Goal: Information Seeking & Learning: Find specific fact

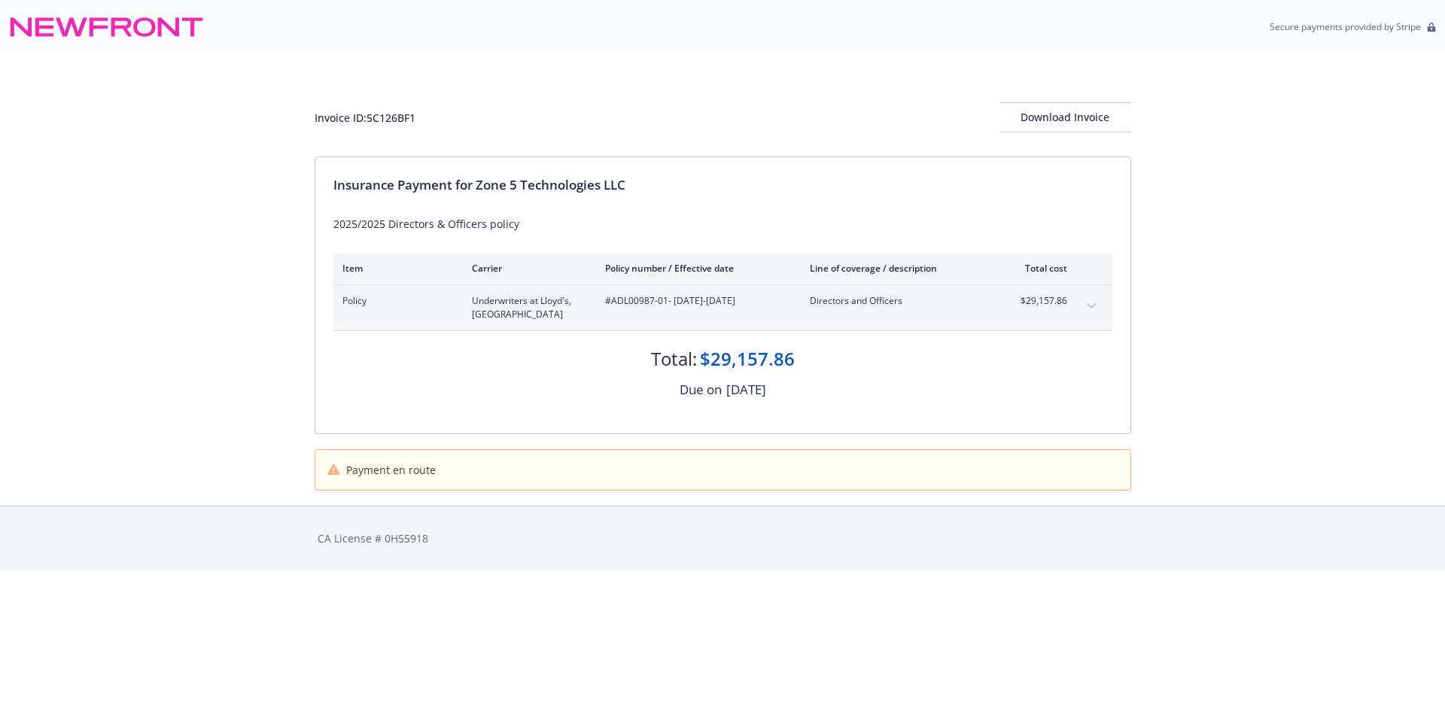
click at [631, 303] on span "#ADL00987-01 - 10/10/2025-10/10/2026" at bounding box center [695, 301] width 181 height 14
drag, startPoint x: 667, startPoint y: 300, endPoint x: 612, endPoint y: 302, distance: 55.0
click at [612, 302] on span "#ADL00987-01 - 10/10/2025-10/10/2026" at bounding box center [695, 301] width 181 height 14
copy span "ADL00987-01"
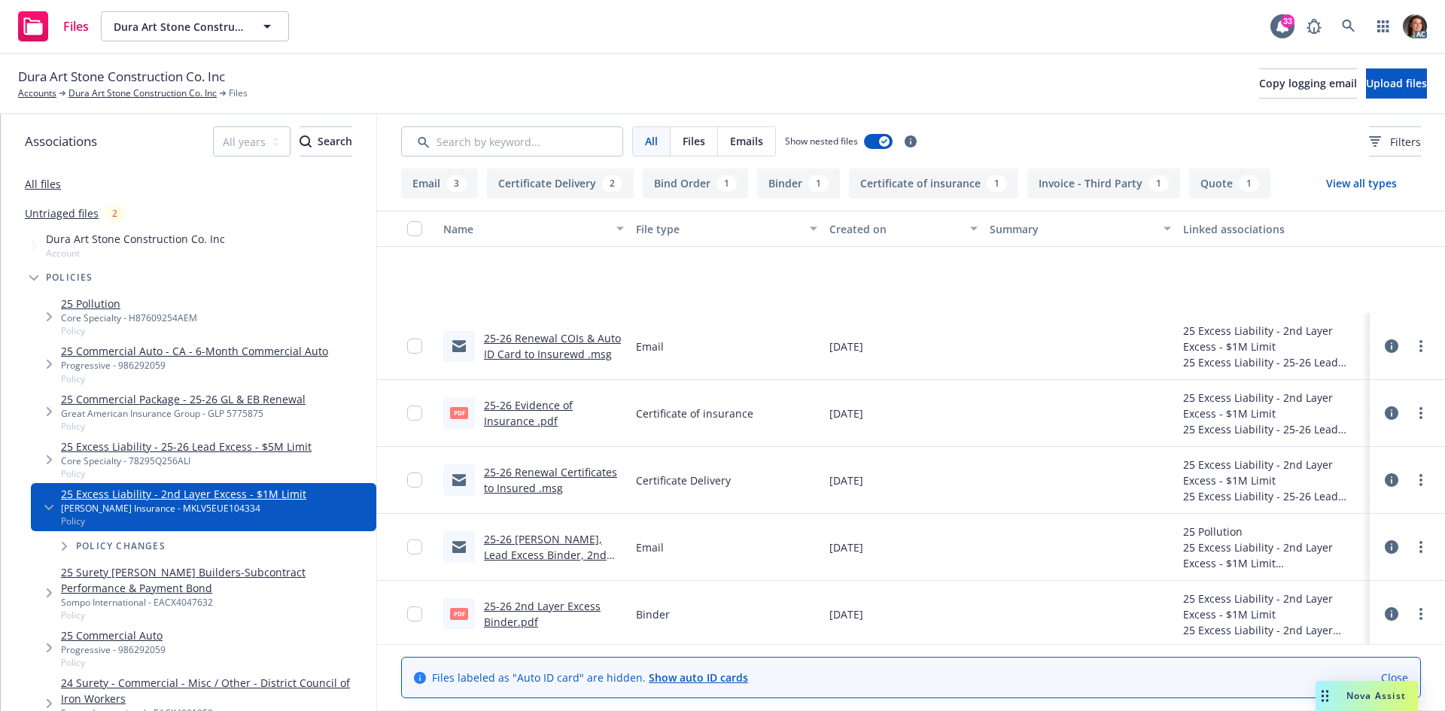
scroll to position [151, 0]
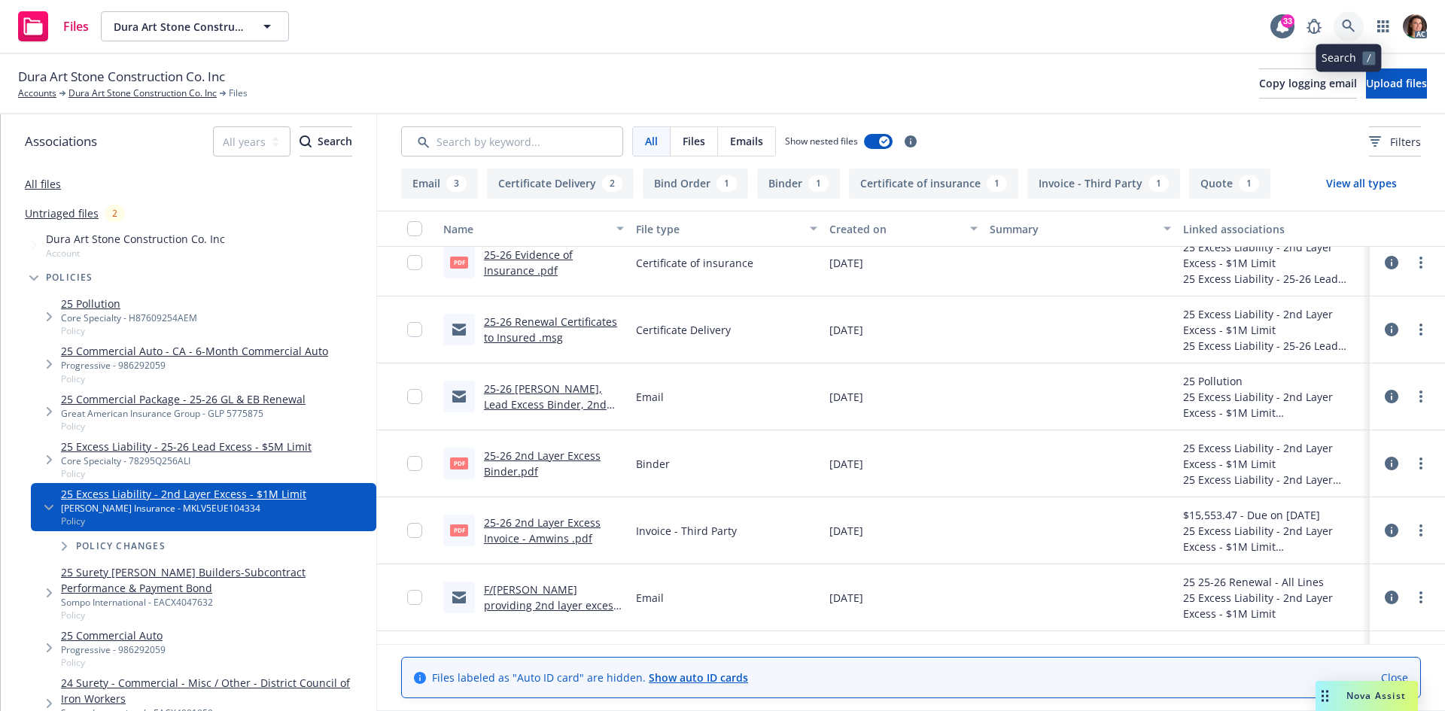
click at [1354, 18] on link at bounding box center [1349, 26] width 30 height 30
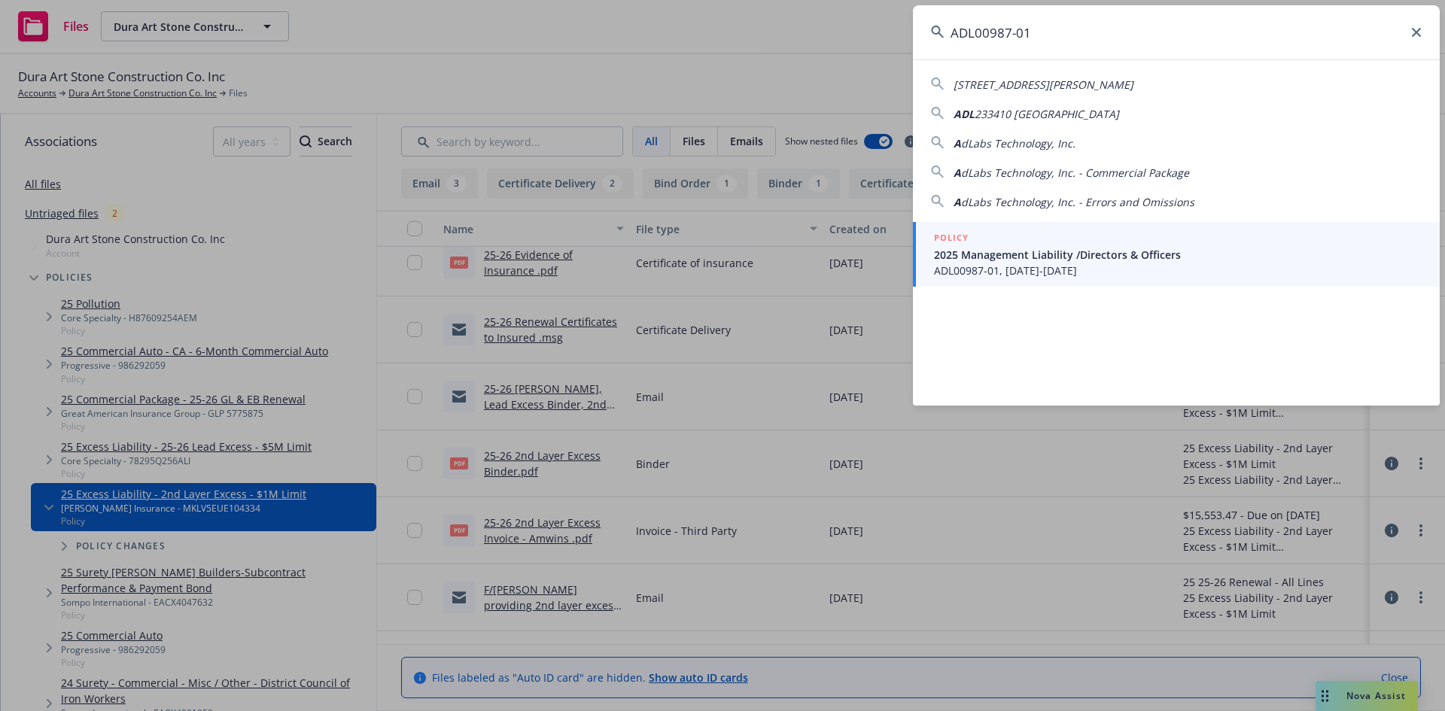
type input "ADL00987-01"
click at [1117, 241] on div "POLICY" at bounding box center [1178, 238] width 488 height 17
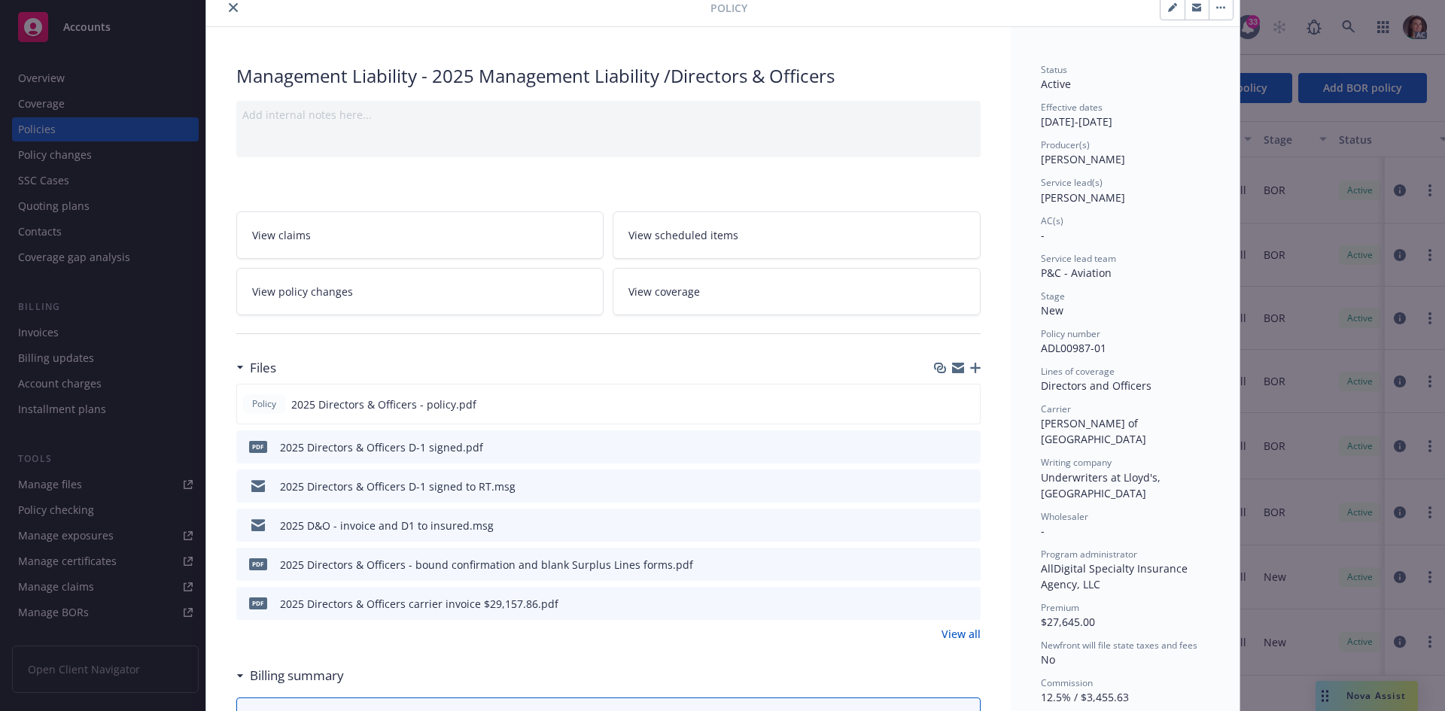
scroll to position [151, 0]
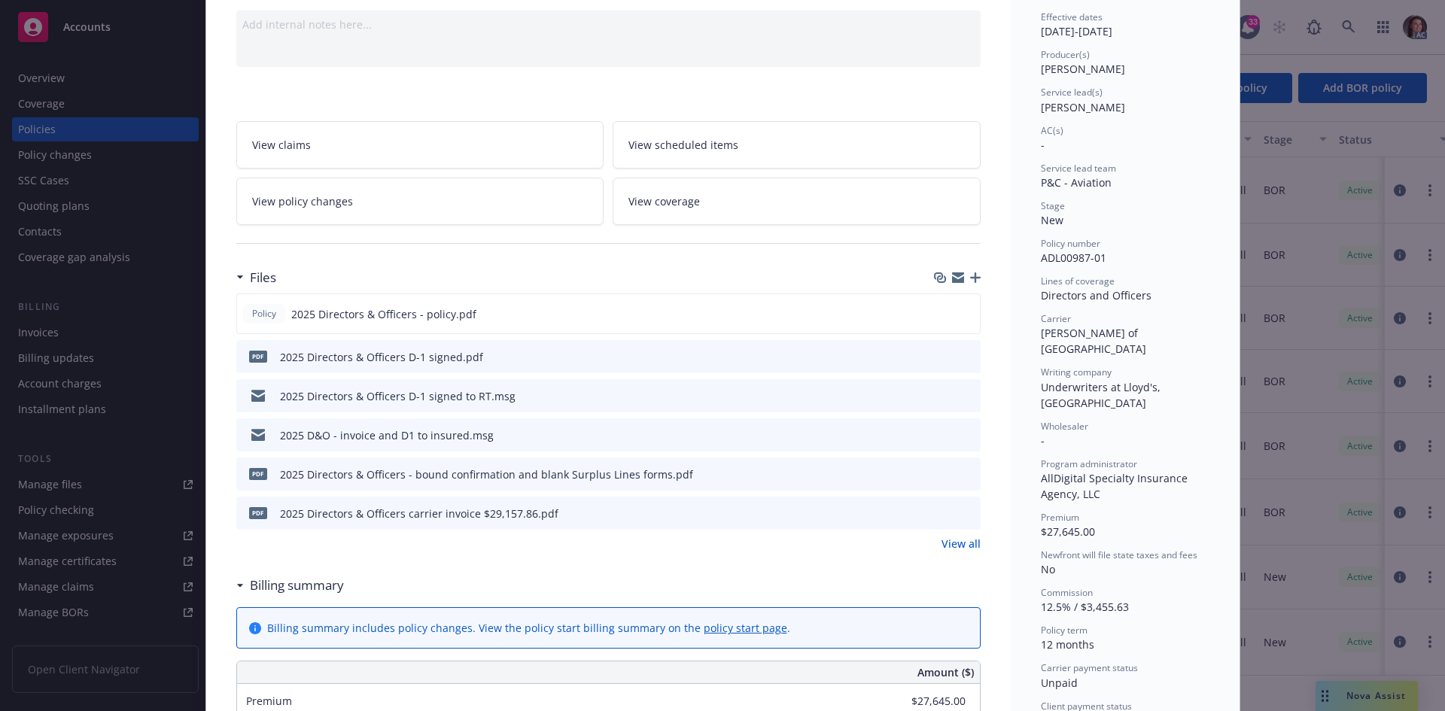
click at [944, 542] on link "View all" at bounding box center [960, 544] width 39 height 16
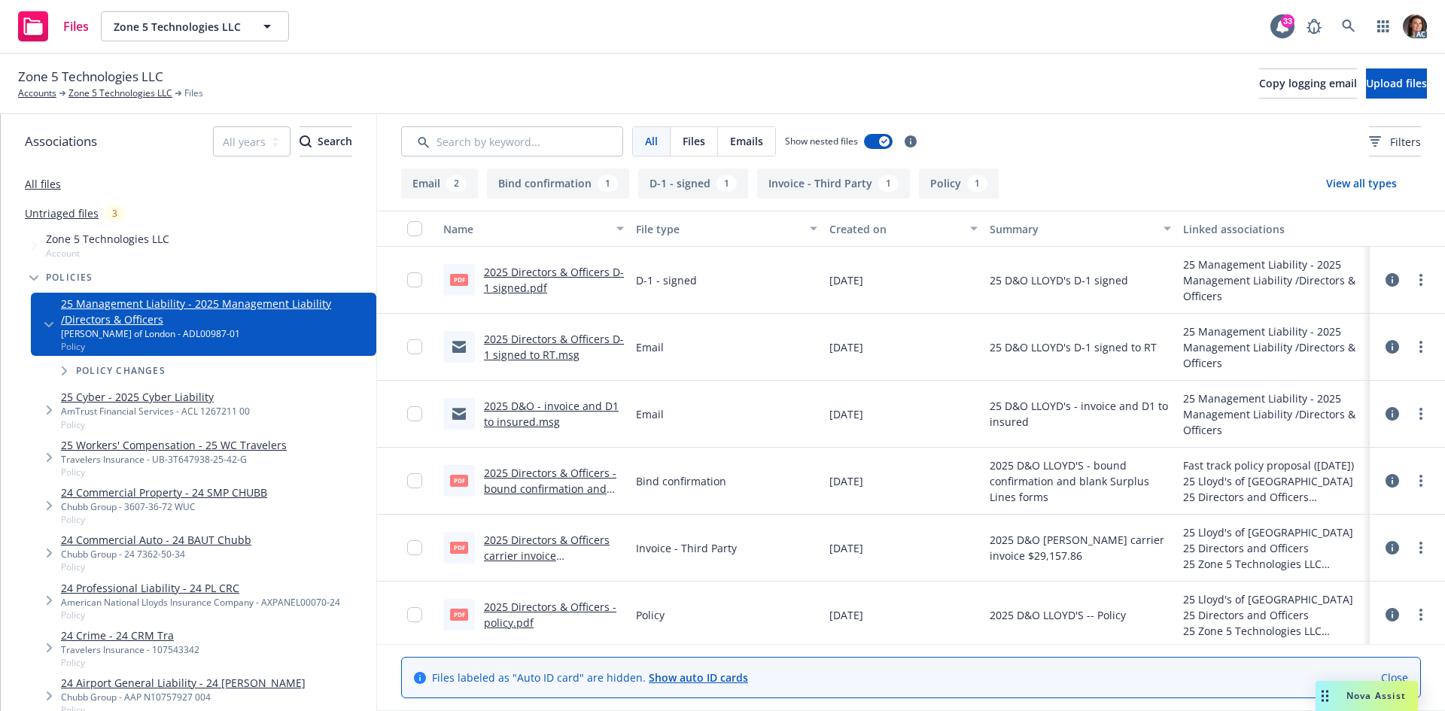
click at [528, 542] on link "2025 Directors & Officers carrier invoice $29,157.86.pdf" at bounding box center [547, 556] width 126 height 46
click at [1338, 26] on link at bounding box center [1349, 26] width 30 height 30
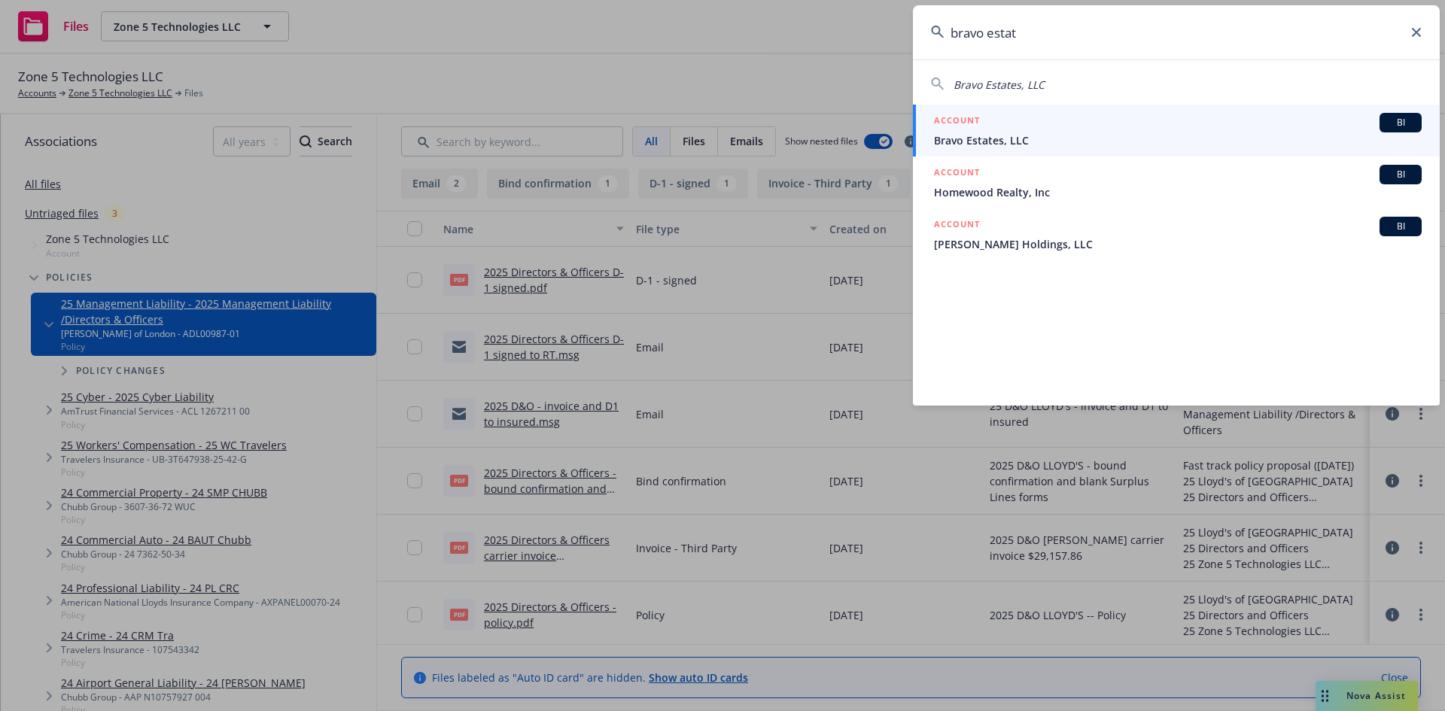
type input "bravo estat"
click at [1043, 131] on div "ACCOUNT BI" at bounding box center [1178, 123] width 488 height 20
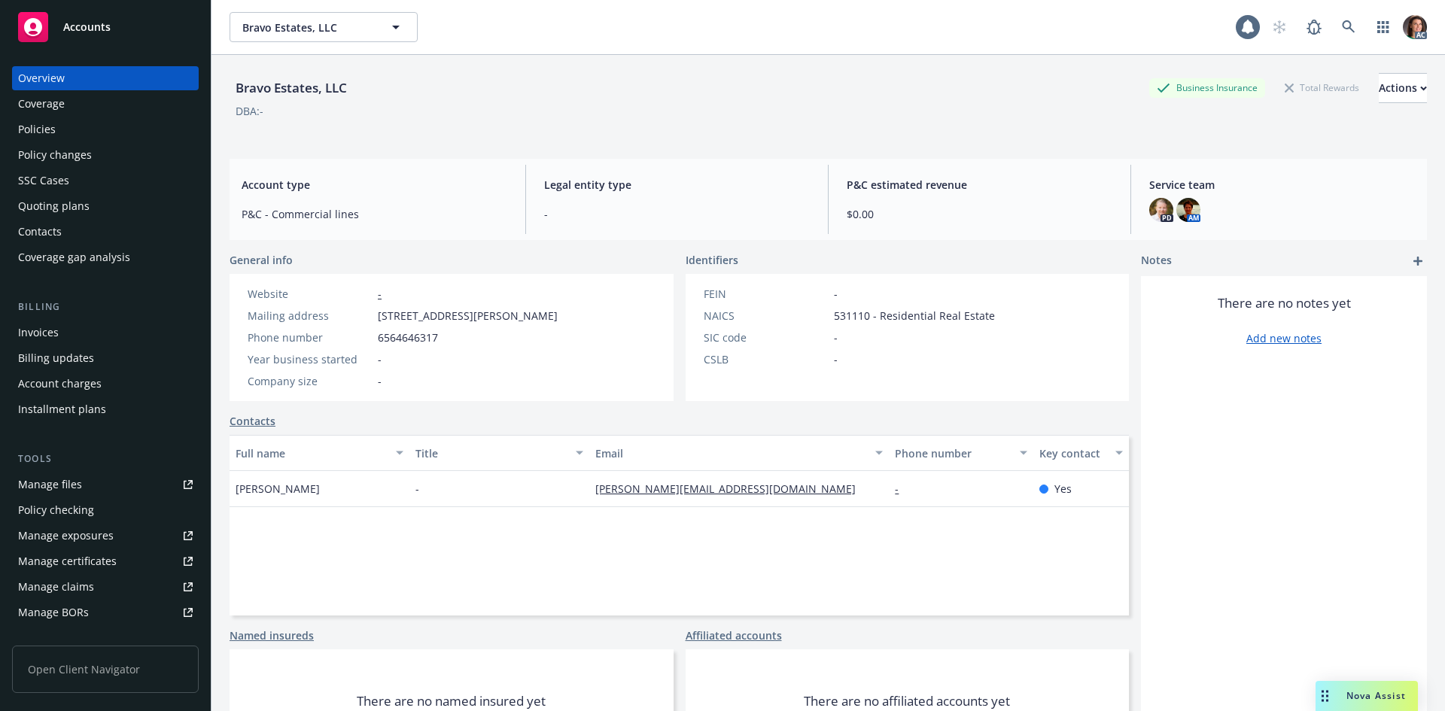
click at [99, 132] on div "Policies" at bounding box center [105, 129] width 175 height 24
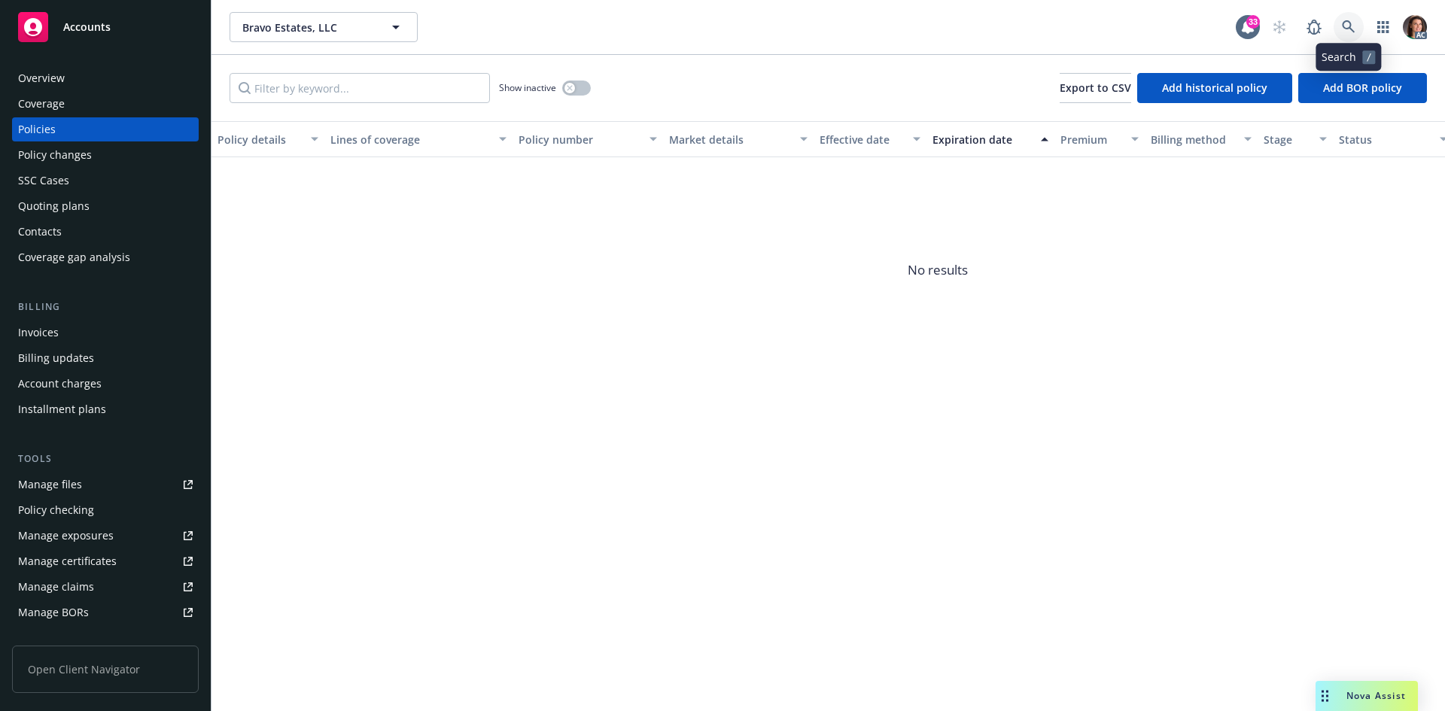
click at [1342, 26] on icon at bounding box center [1349, 27] width 14 height 14
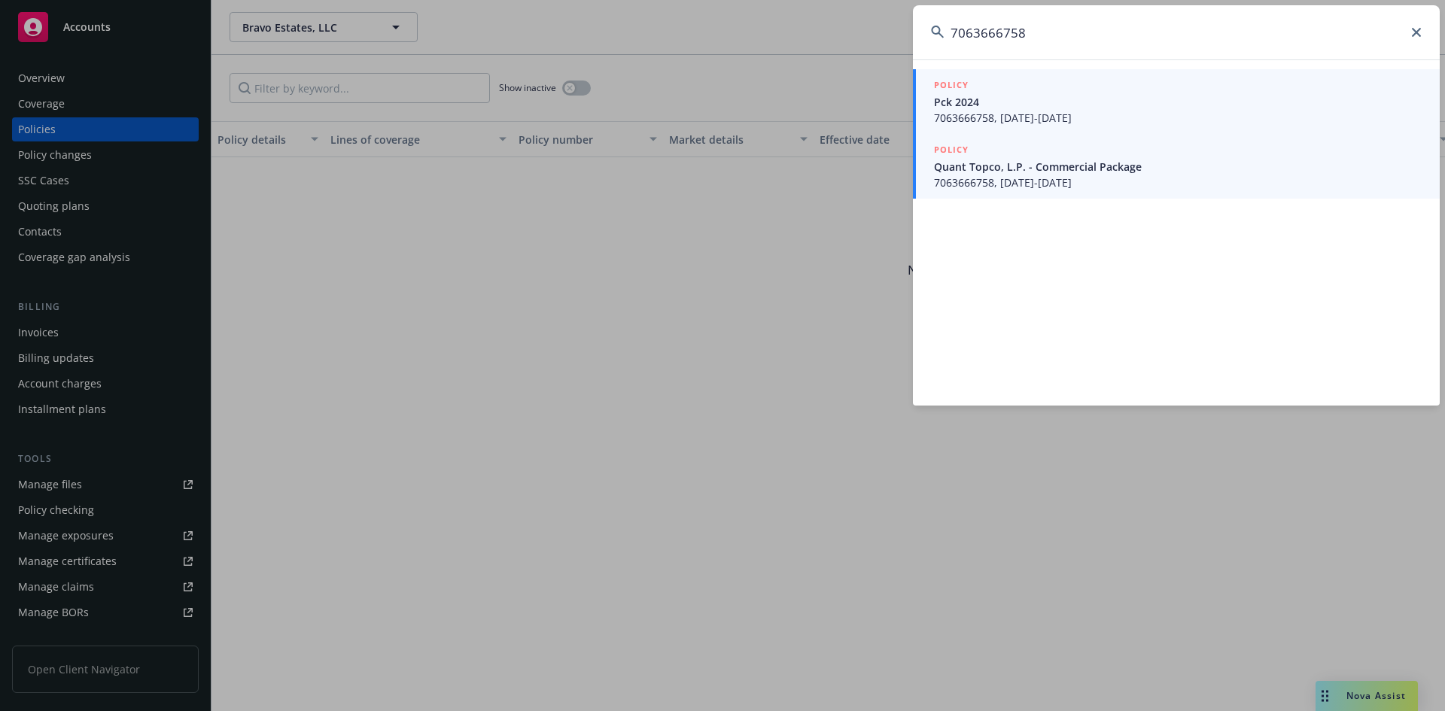
type input "7063666758"
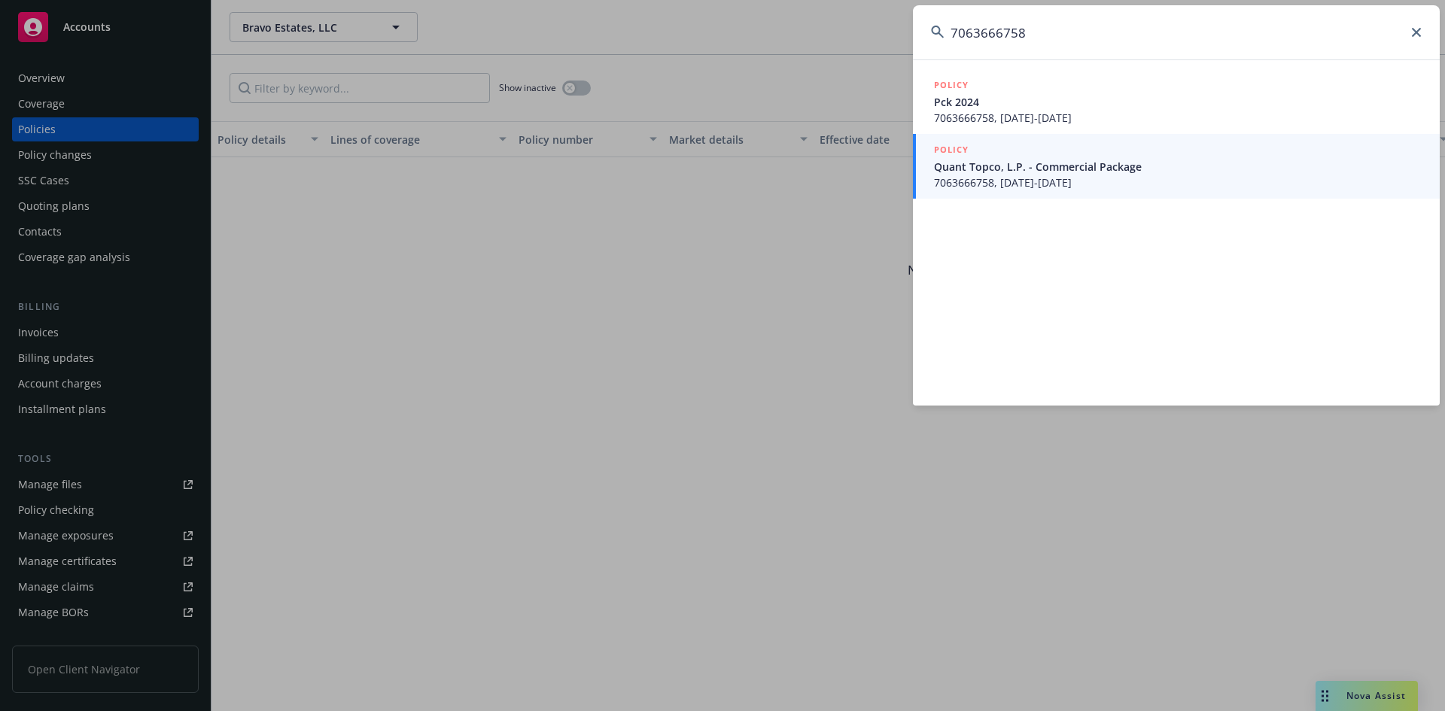
click at [972, 104] on span "Pck 2024" at bounding box center [1178, 102] width 488 height 16
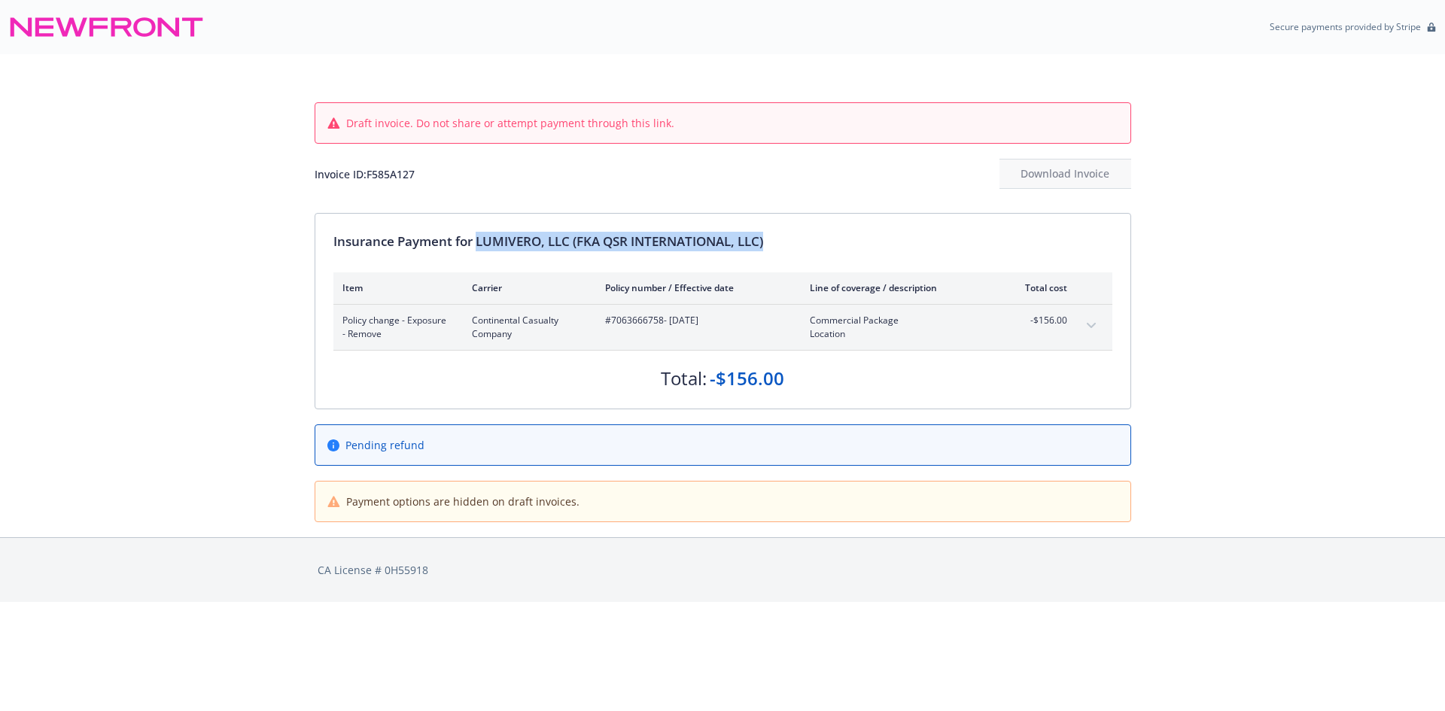
drag, startPoint x: 478, startPoint y: 241, endPoint x: 790, endPoint y: 241, distance: 312.3
click at [790, 241] on div "Insurance Payment for LUMIVERO, LLC (FKA QSR INTERNATIONAL, LLC)" at bounding box center [722, 242] width 779 height 20
copy div "LUMIVERO, LLC (FKA QSR INTERNATIONAL, LLC)"
click at [616, 321] on span "#7063666758 - [DATE]" at bounding box center [695, 321] width 181 height 14
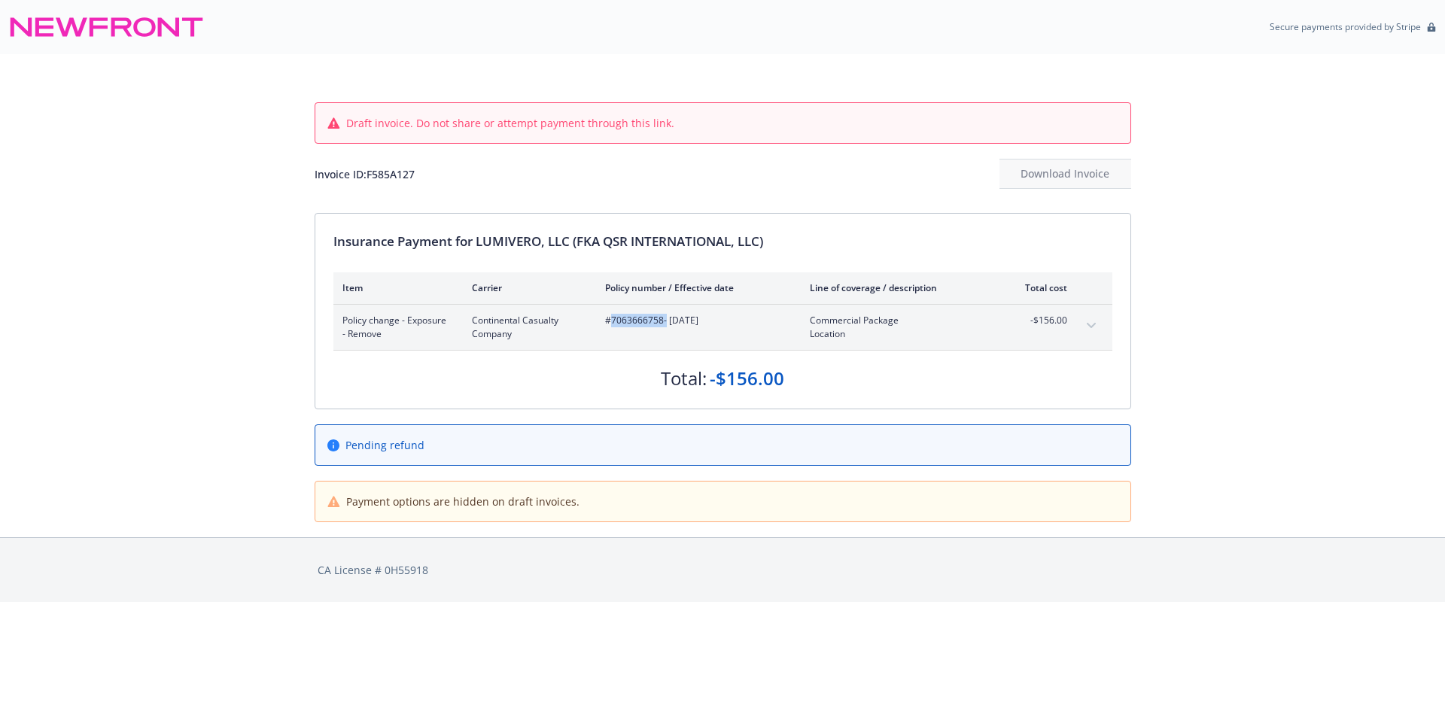
copy span "7063666758"
